Goal: Information Seeking & Learning: Learn about a topic

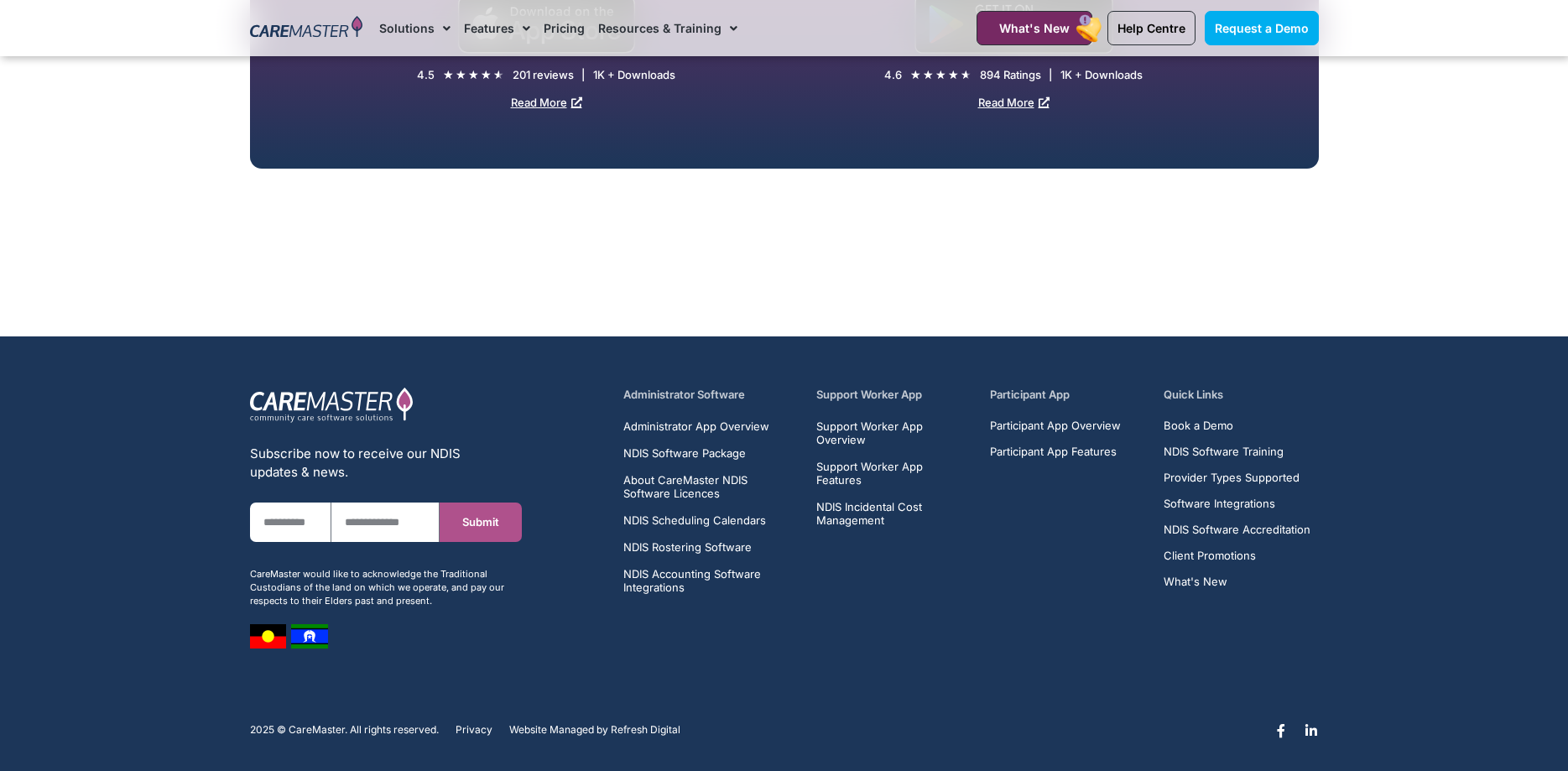
scroll to position [7781, 0]
click at [734, 446] on span "NDIS Software Package" at bounding box center [684, 453] width 123 height 14
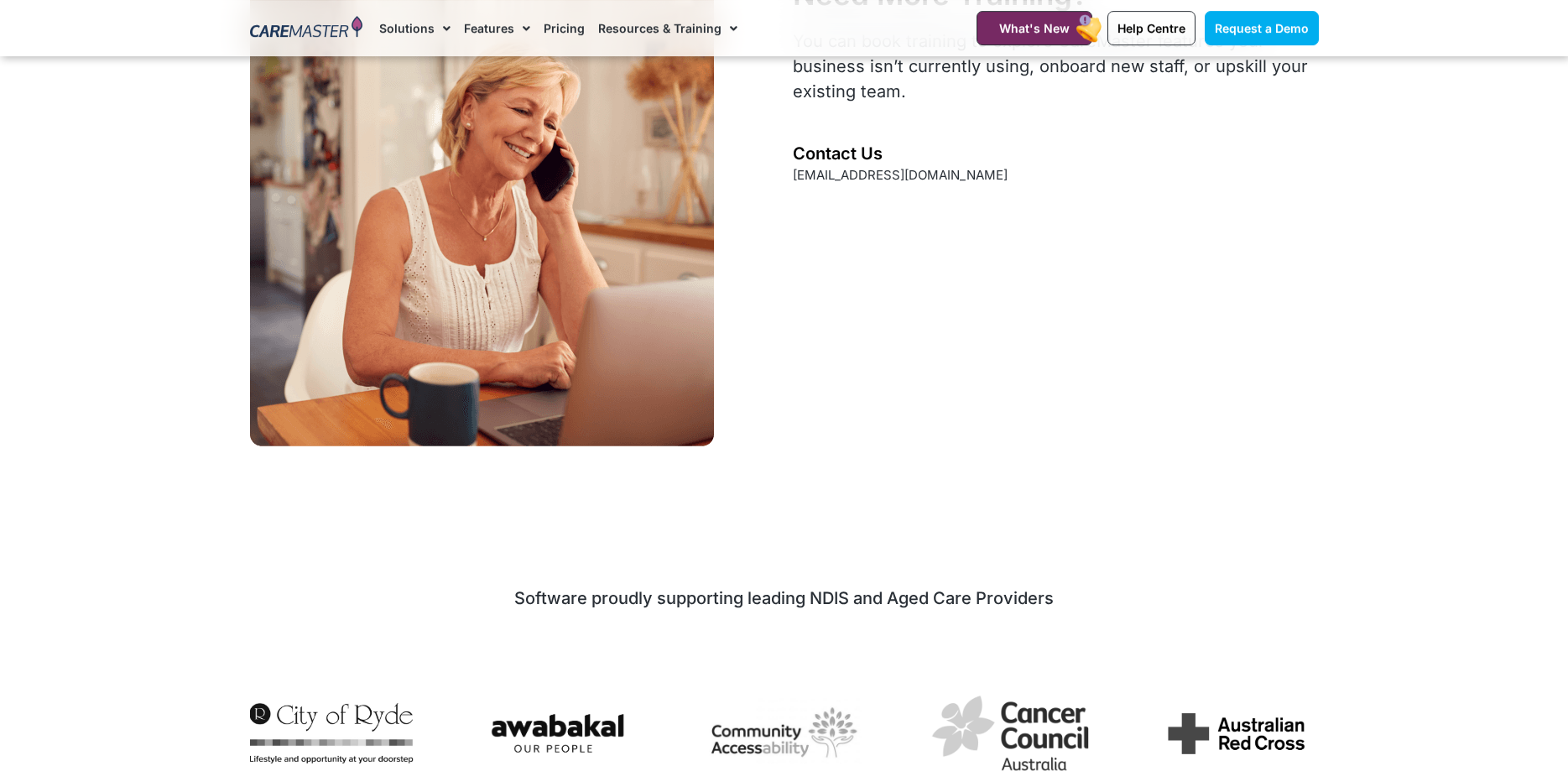
scroll to position [3243, 0]
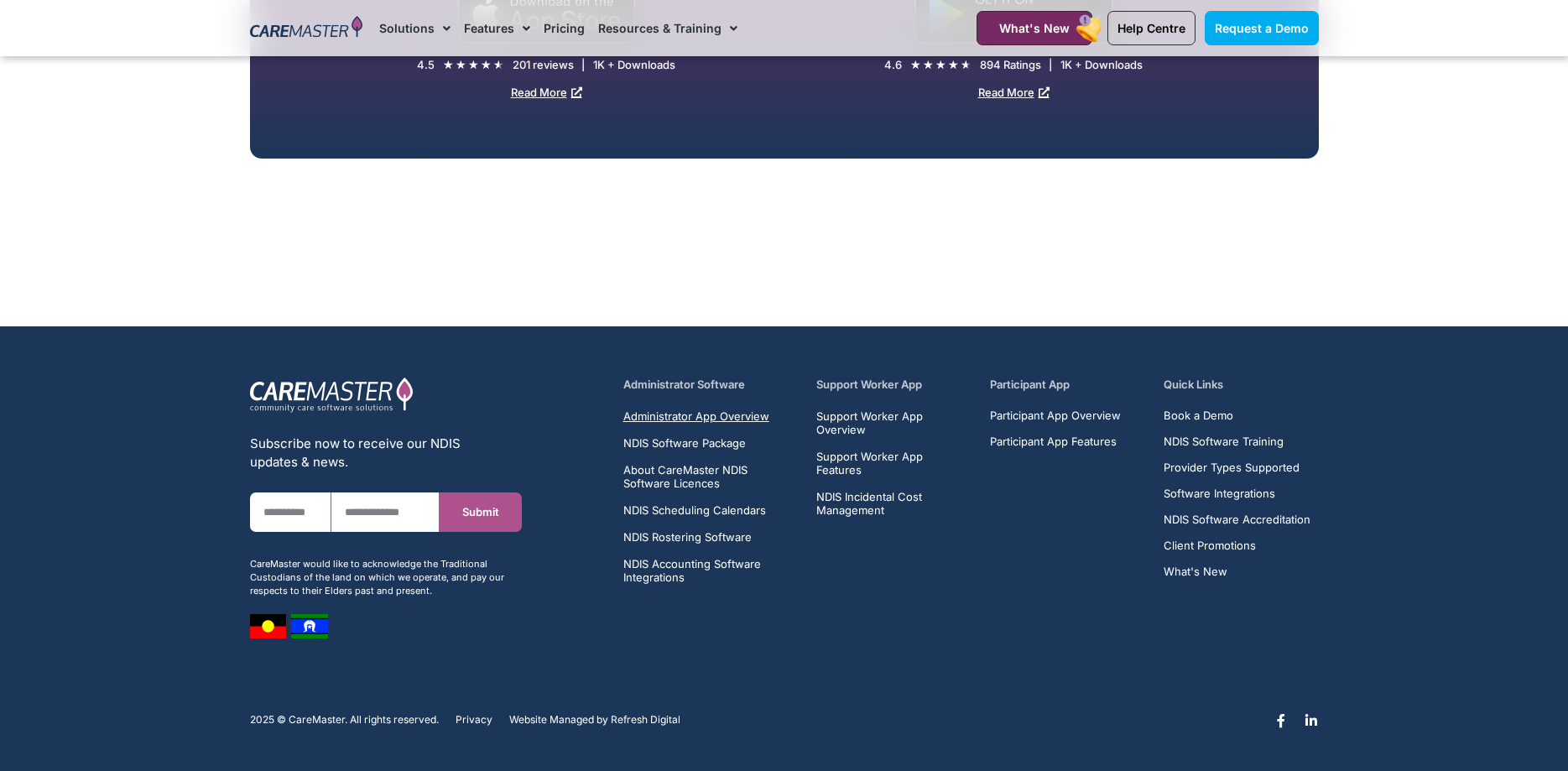
click at [696, 411] on span "Administrator App Overview" at bounding box center [696, 416] width 146 height 14
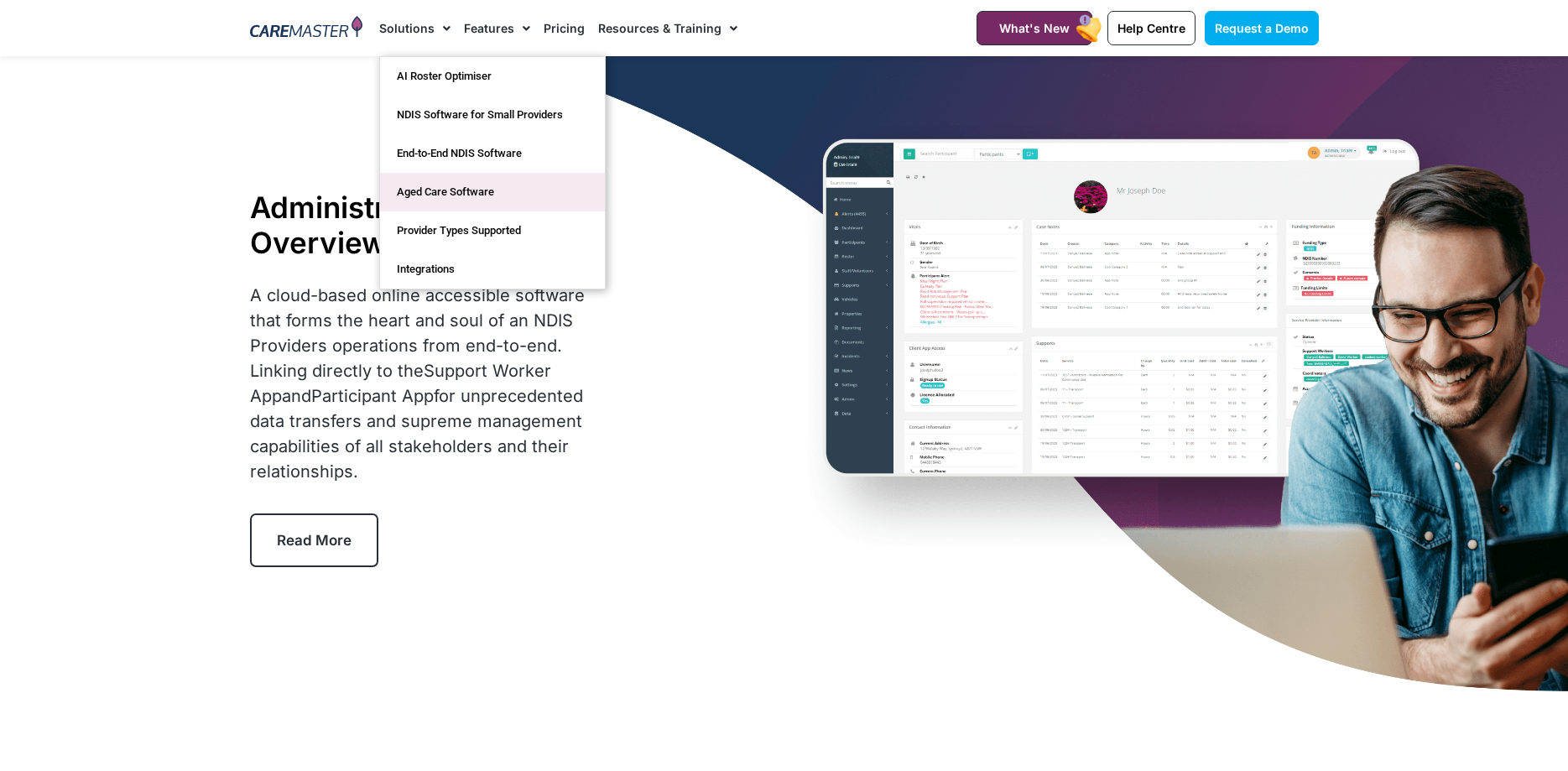
click at [443, 198] on link "Aged Care Software" at bounding box center [491, 192] width 225 height 39
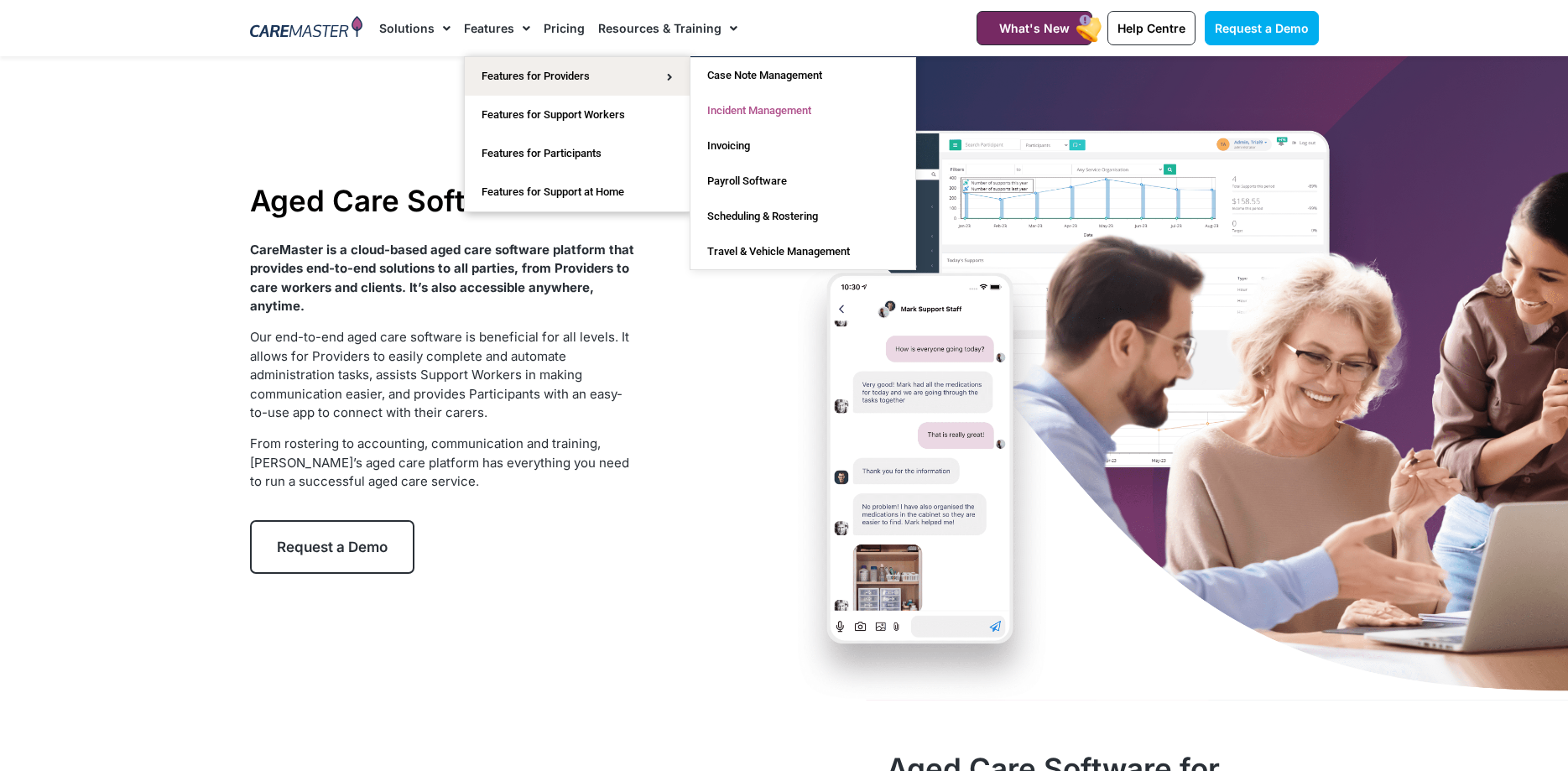
click at [722, 106] on link "Incident Management" at bounding box center [802, 110] width 225 height 35
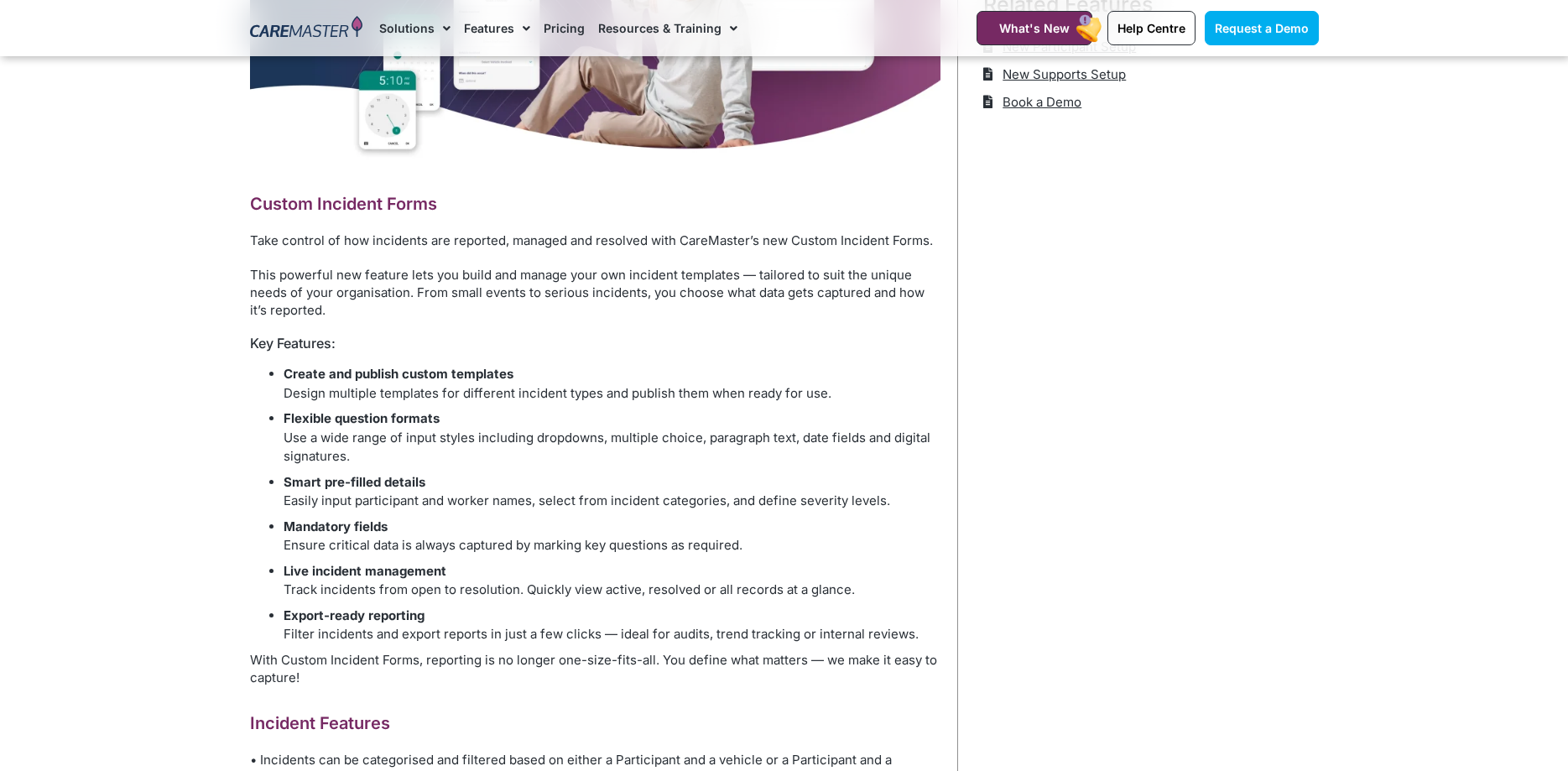
scroll to position [684, 0]
